Goal: Navigation & Orientation: Find specific page/section

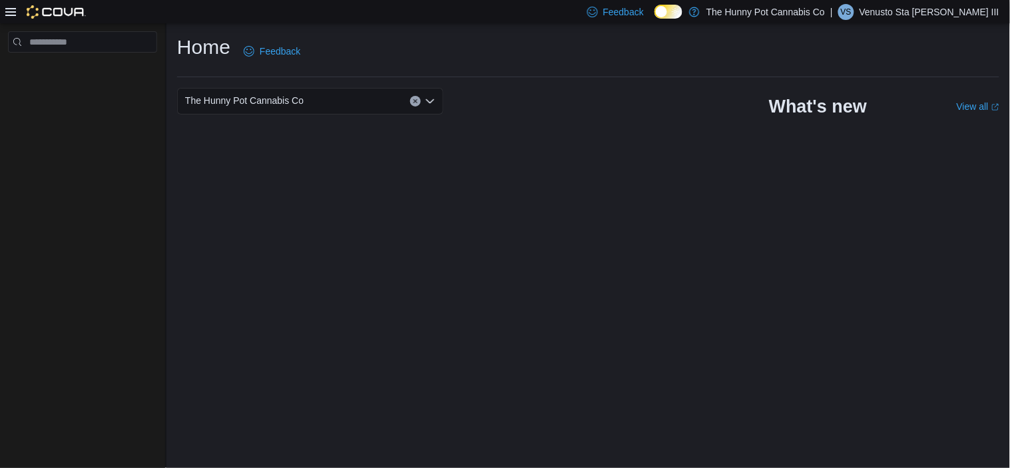
click at [965, 9] on p "Venusto Sta [PERSON_NAME] III" at bounding box center [930, 12] width 140 height 16
click at [934, 16] on p "Venusto Sta [PERSON_NAME] III" at bounding box center [930, 12] width 140 height 16
click at [934, 117] on button "Sign Out" at bounding box center [933, 127] width 123 height 21
